Goal: Transaction & Acquisition: Purchase product/service

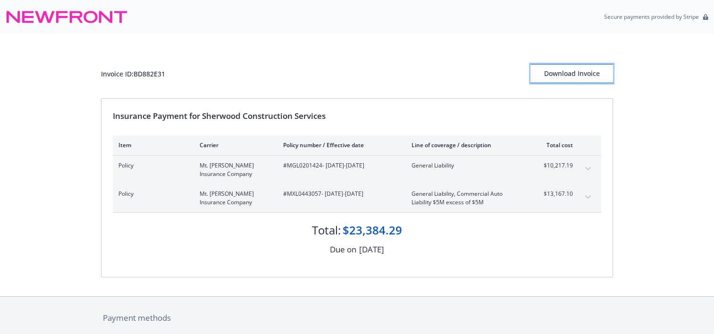
click at [579, 72] on div "Download Invoice" at bounding box center [571, 74] width 83 height 18
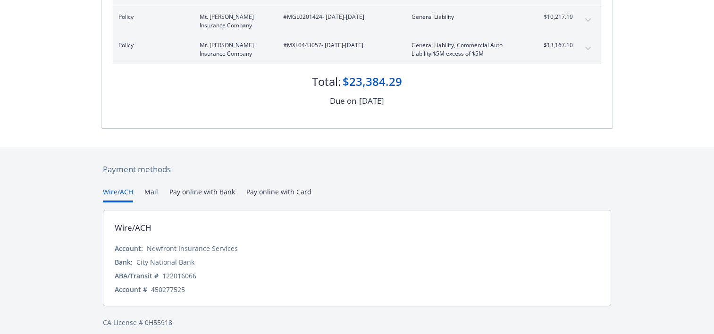
scroll to position [157, 0]
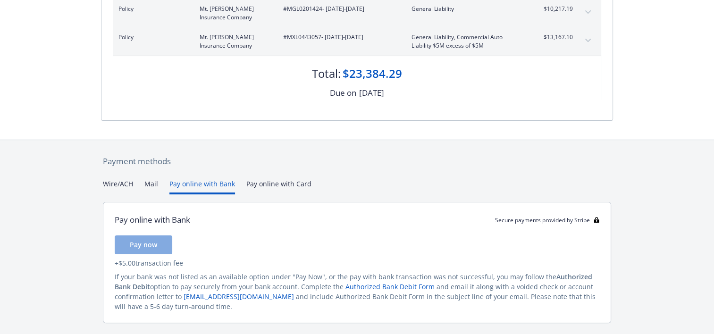
click at [210, 183] on button "Pay online with Bank" at bounding box center [202, 187] width 66 height 16
